Goal: Task Accomplishment & Management: Complete application form

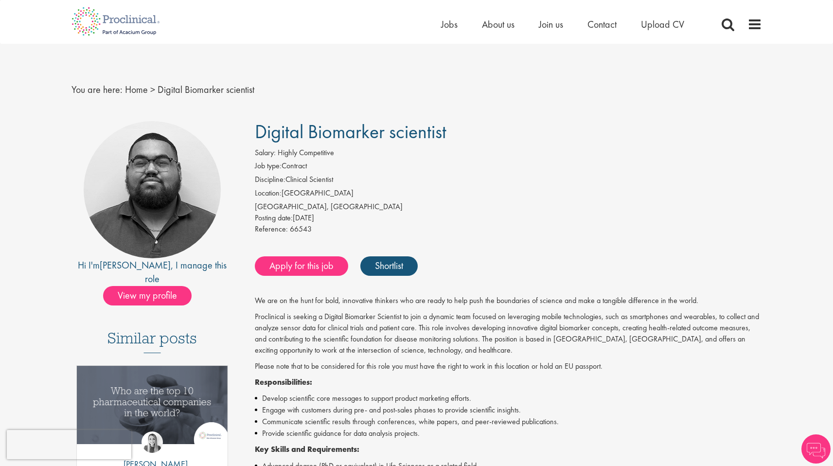
click at [507, 218] on div "Posting date: [DATE]" at bounding box center [508, 217] width 507 height 11
click at [290, 265] on link "Apply for this job" at bounding box center [301, 265] width 93 height 19
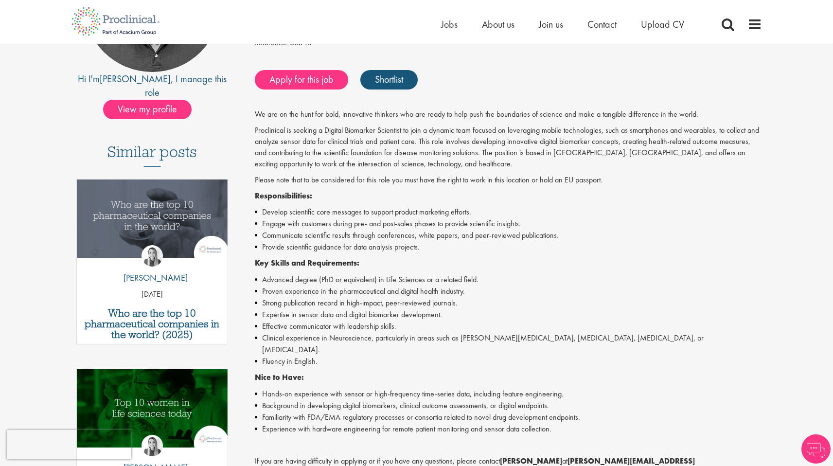
scroll to position [189, 0]
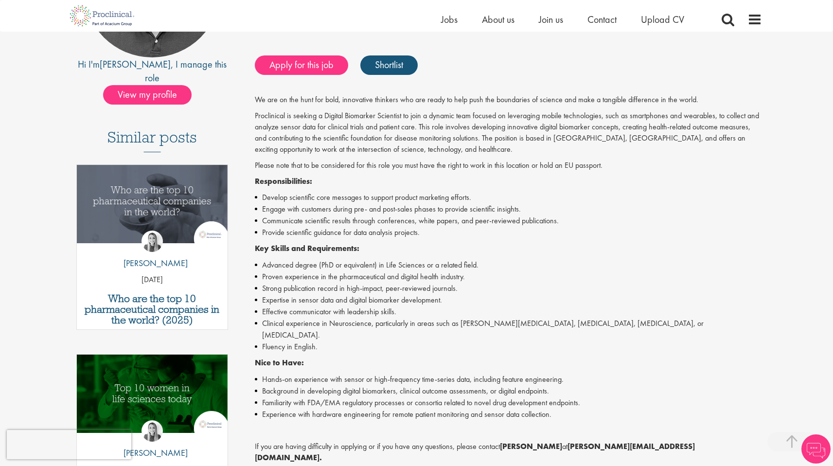
click at [533, 191] on div "We are on the hunt for bold, innovative thinkers who are ready to help push the…" at bounding box center [508, 332] width 507 height 477
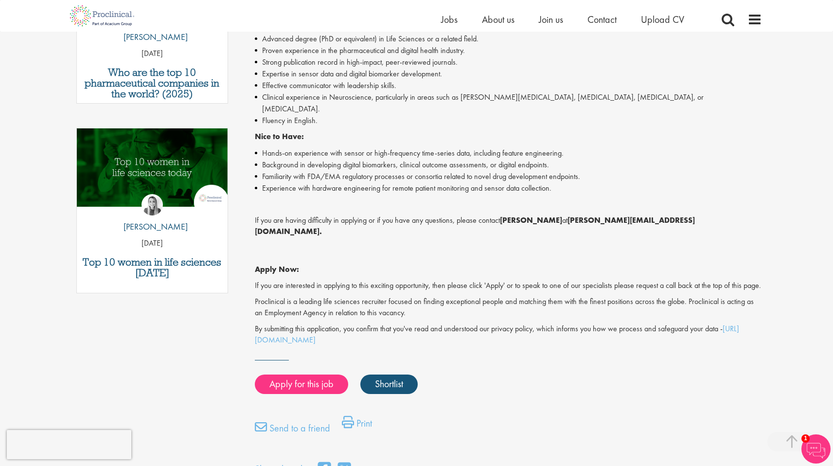
scroll to position [0, 0]
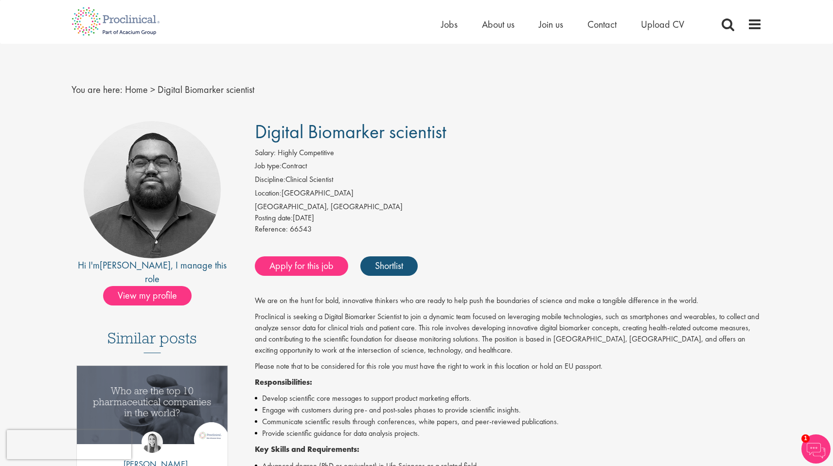
drag, startPoint x: 256, startPoint y: 128, endPoint x: 476, endPoint y: 134, distance: 220.8
click at [476, 134] on h1 "Digital Biomarker scientist" at bounding box center [508, 131] width 507 height 21
copy span "Digital Biomarker scientist"
click at [397, 264] on link "Shortlist" at bounding box center [388, 265] width 57 height 19
click at [303, 268] on link "Apply for this job" at bounding box center [301, 265] width 93 height 19
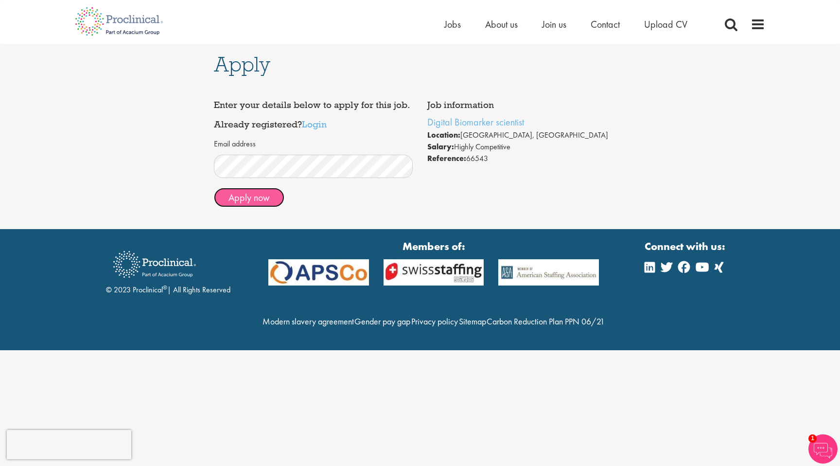
click at [263, 198] on button "Apply now" at bounding box center [249, 197] width 70 height 19
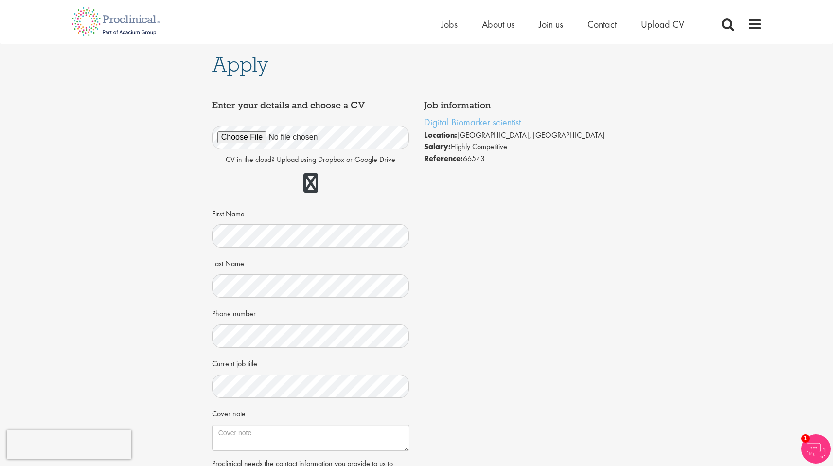
scroll to position [201, 0]
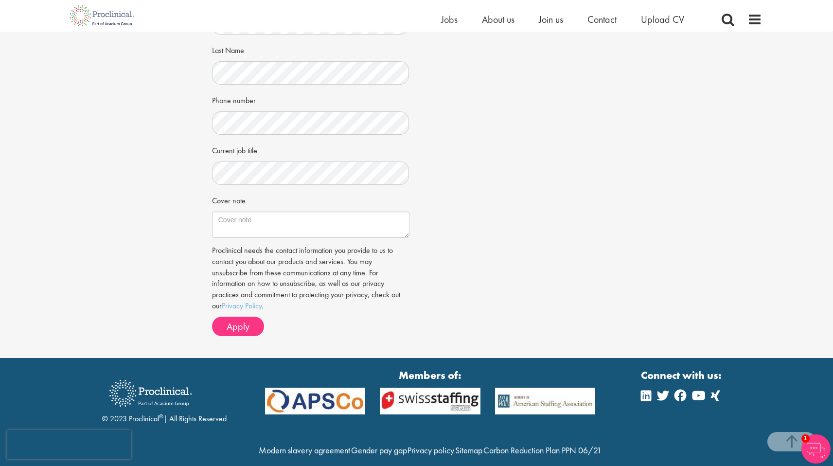
click at [762, 53] on div "Apply Job information Digital Biomarker scientist Location: [GEOGRAPHIC_DATA], …" at bounding box center [416, 94] width 847 height 527
